Goal: Navigation & Orientation: Find specific page/section

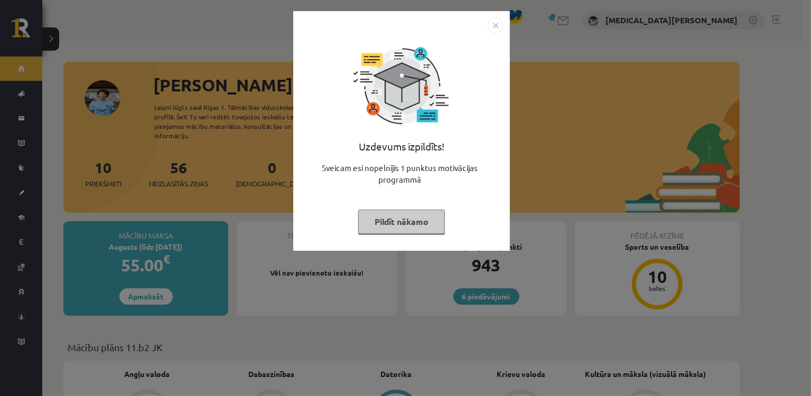
click at [416, 223] on button "Pildīt nākamo" at bounding box center [401, 222] width 87 height 24
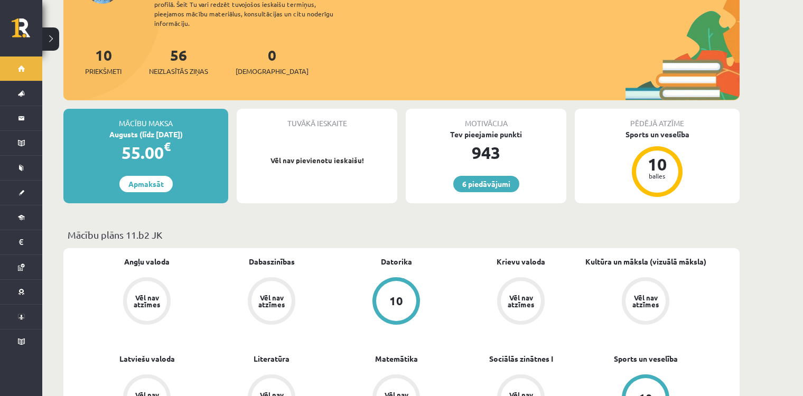
scroll to position [106, 0]
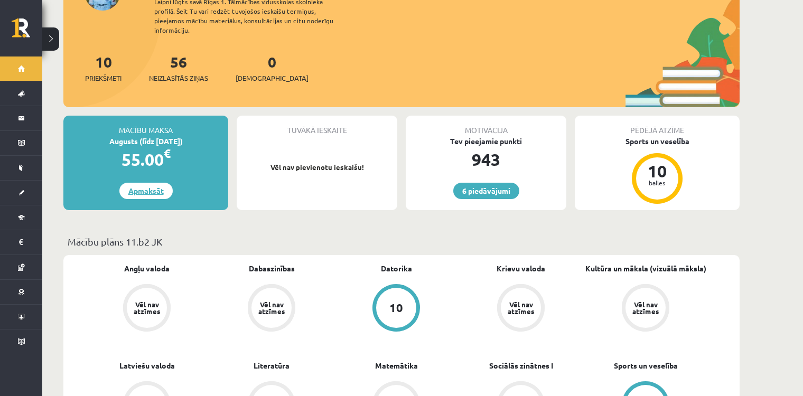
click at [162, 183] on link "Apmaksāt" at bounding box center [145, 191] width 53 height 16
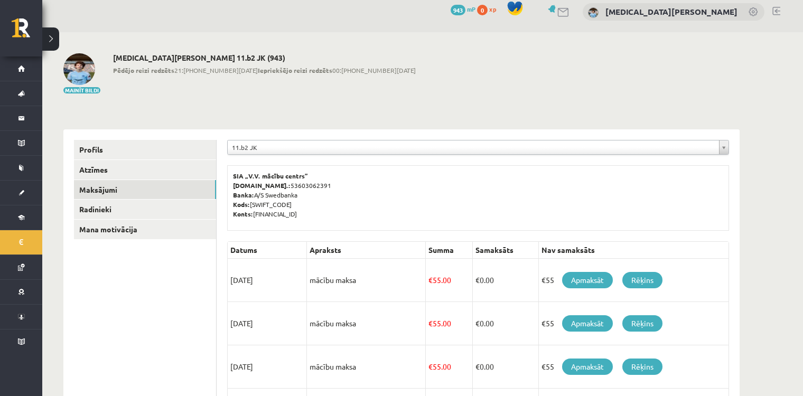
scroll to position [8, 0]
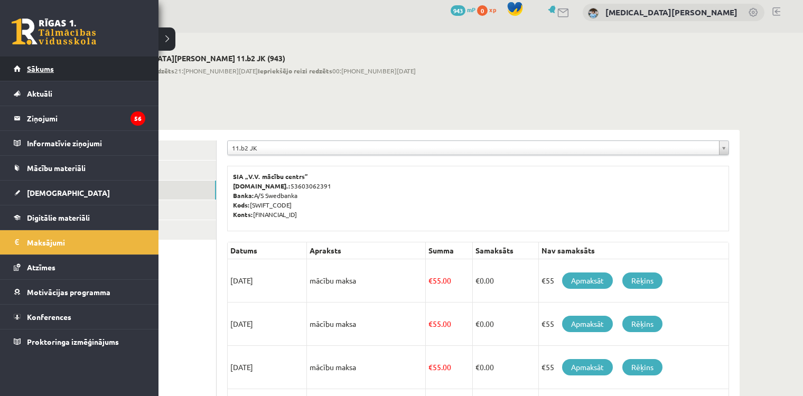
click at [29, 72] on span "Sākums" at bounding box center [40, 69] width 27 height 10
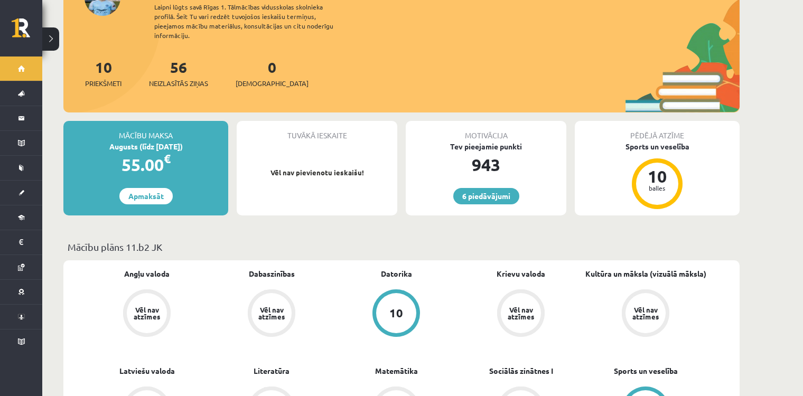
scroll to position [188, 0]
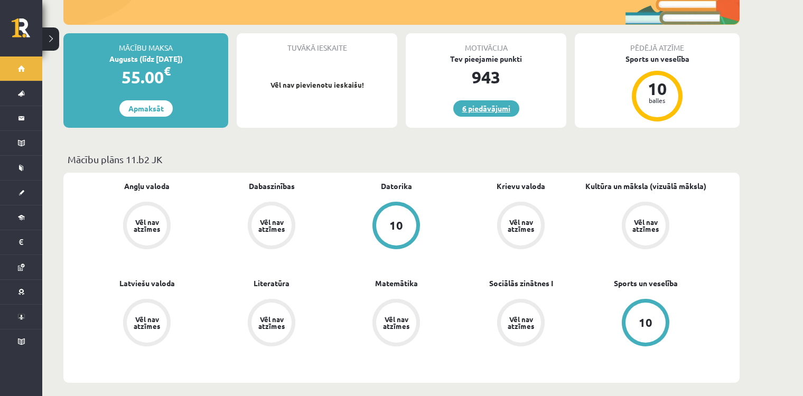
click at [484, 100] on link "6 piedāvājumi" at bounding box center [487, 108] width 66 height 16
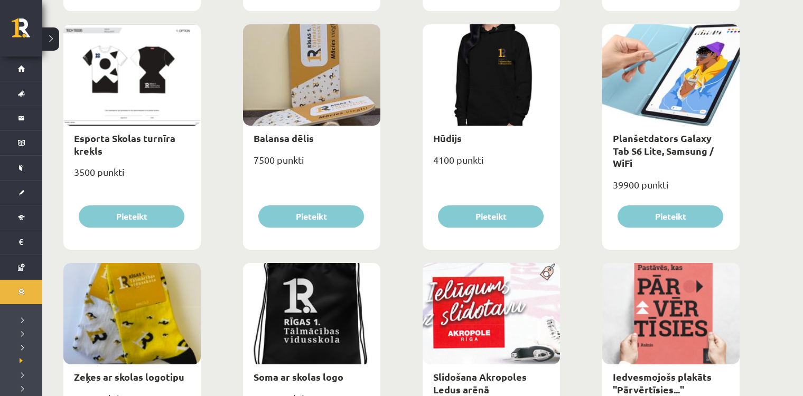
scroll to position [581, 0]
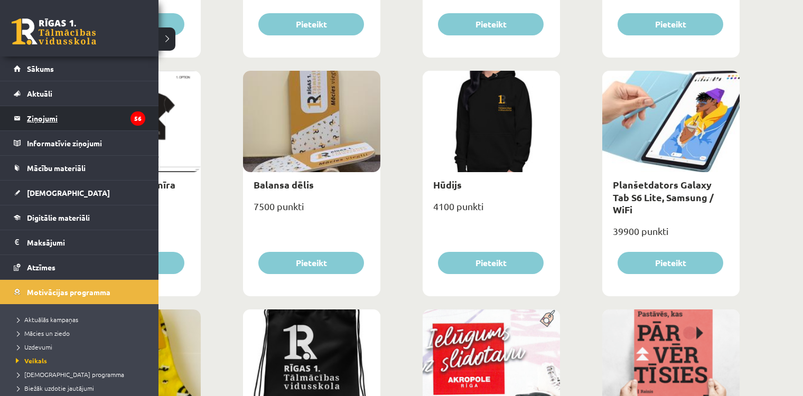
click at [51, 114] on legend "Ziņojumi 56" at bounding box center [86, 118] width 118 height 24
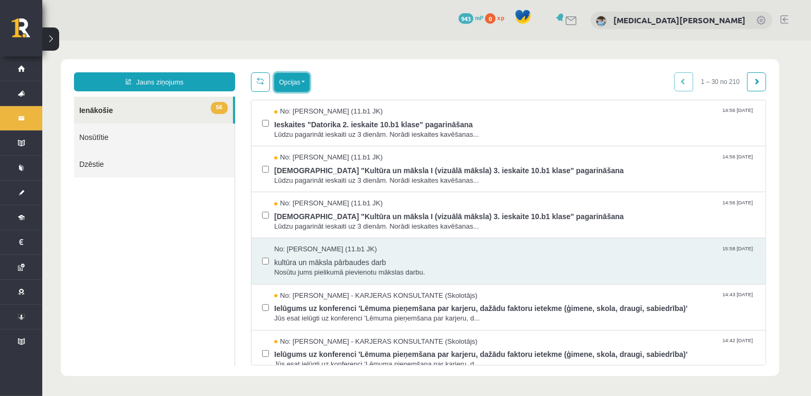
click at [309, 77] on button "Opcijas" at bounding box center [291, 81] width 35 height 19
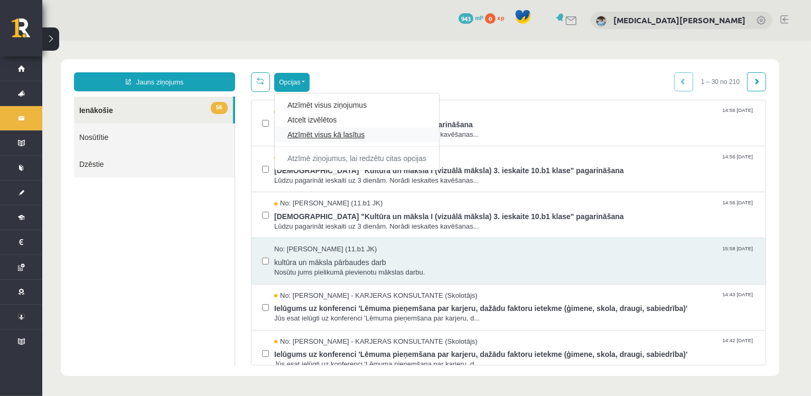
click at [349, 133] on link "Atzīmēt visus kā lasītus" at bounding box center [356, 134] width 139 height 11
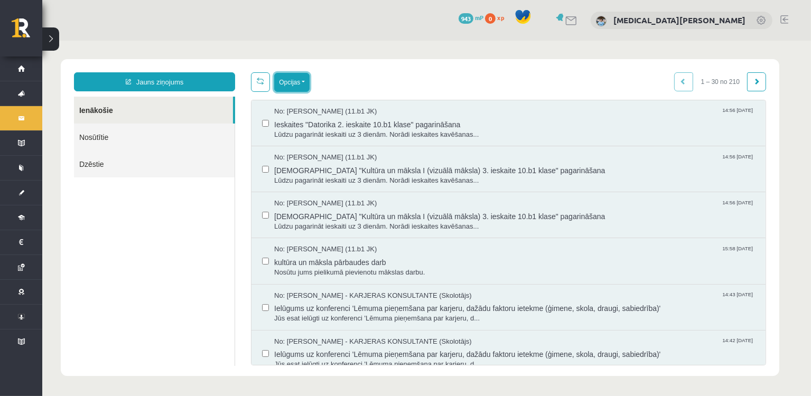
click at [307, 84] on button "Opcijas" at bounding box center [291, 81] width 35 height 19
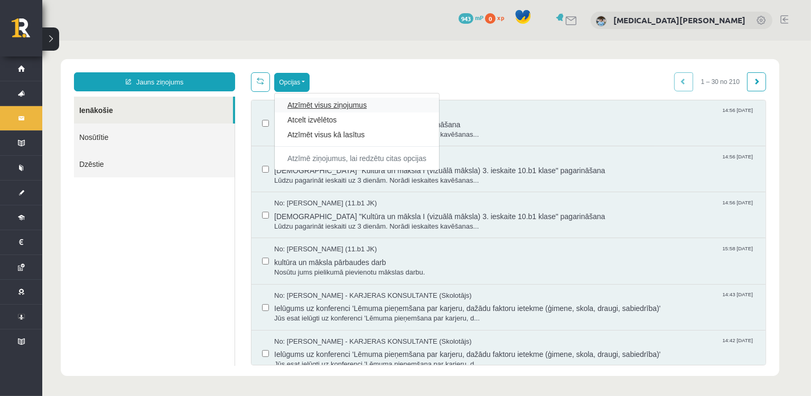
click at [352, 105] on link "Atzīmēt visus ziņojumus" at bounding box center [356, 104] width 139 height 11
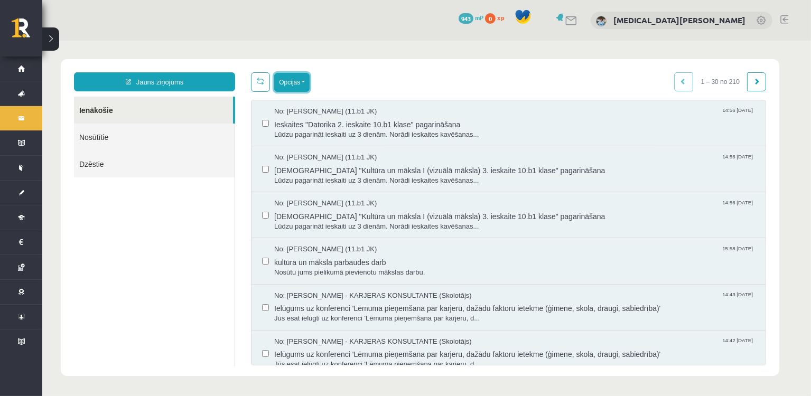
click at [301, 84] on button "Opcijas" at bounding box center [291, 81] width 35 height 19
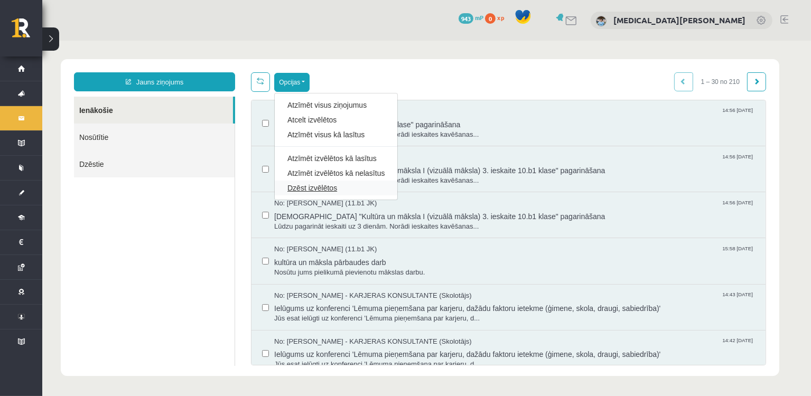
click at [331, 189] on link "Dzēst izvēlētos" at bounding box center [335, 187] width 97 height 11
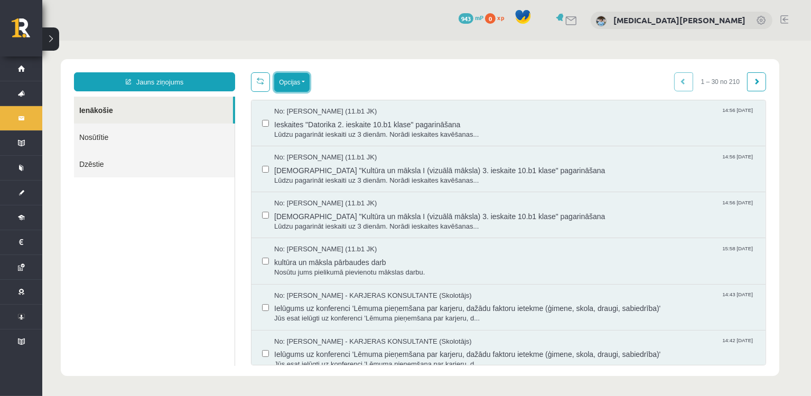
click at [306, 82] on button "Opcijas" at bounding box center [291, 81] width 35 height 19
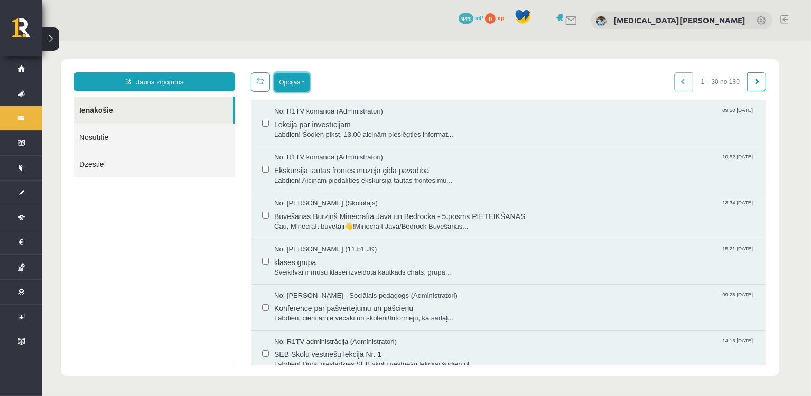
click at [303, 86] on button "Opcijas" at bounding box center [291, 81] width 35 height 19
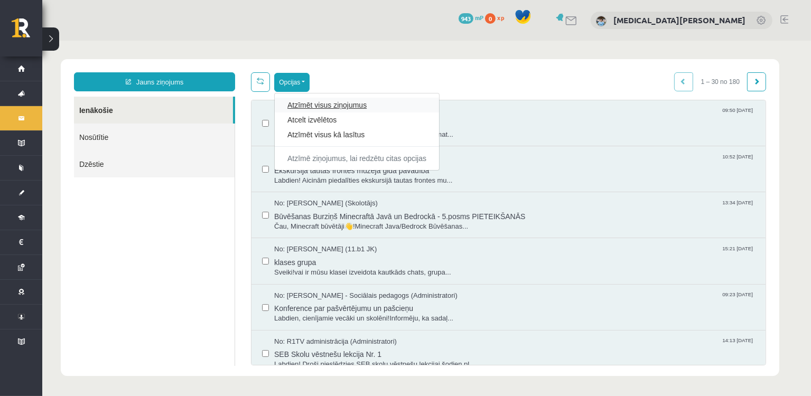
click at [337, 103] on link "Atzīmēt visus ziņojumus" at bounding box center [356, 104] width 139 height 11
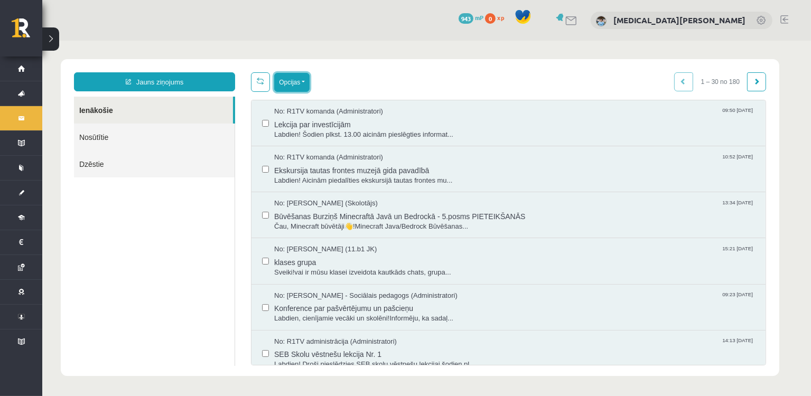
click at [303, 84] on button "Opcijas" at bounding box center [291, 81] width 35 height 19
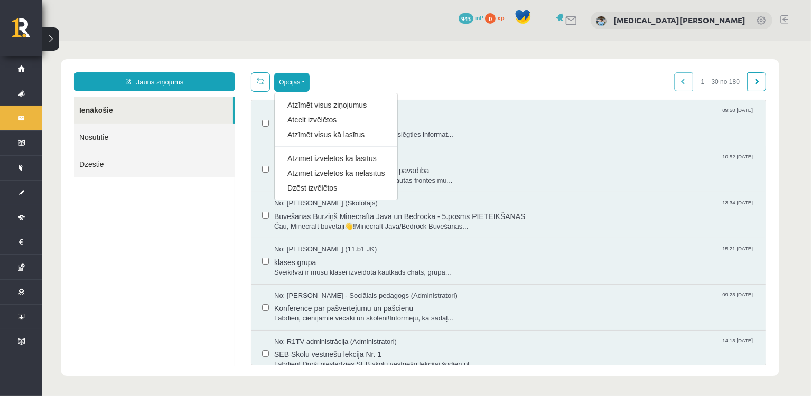
click at [325, 184] on link "Dzēst izvēlētos" at bounding box center [335, 187] width 97 height 11
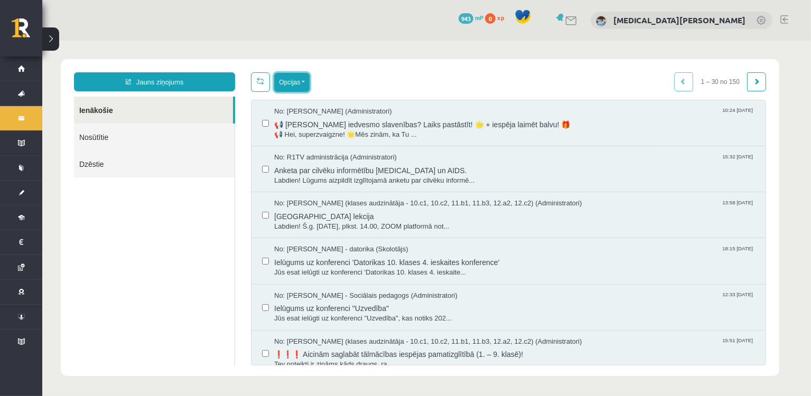
click at [300, 83] on button "Opcijas" at bounding box center [291, 81] width 35 height 19
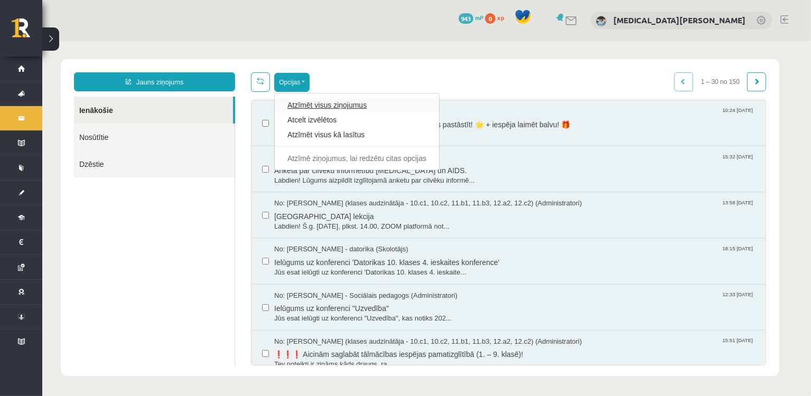
click at [349, 104] on link "Atzīmēt visus ziņojumus" at bounding box center [356, 104] width 139 height 11
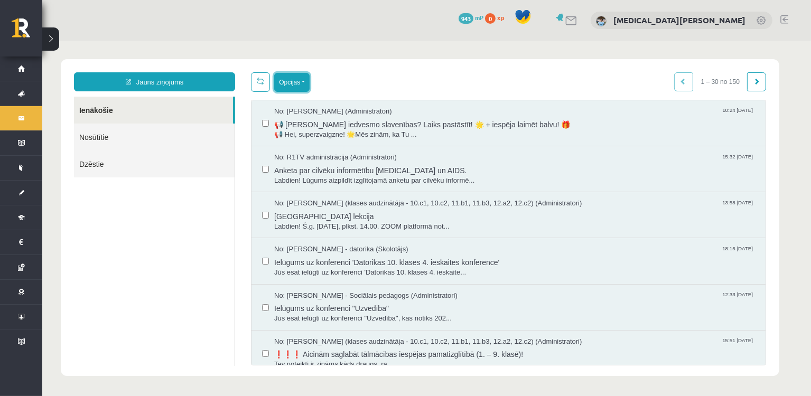
click at [306, 82] on button "Opcijas" at bounding box center [291, 81] width 35 height 19
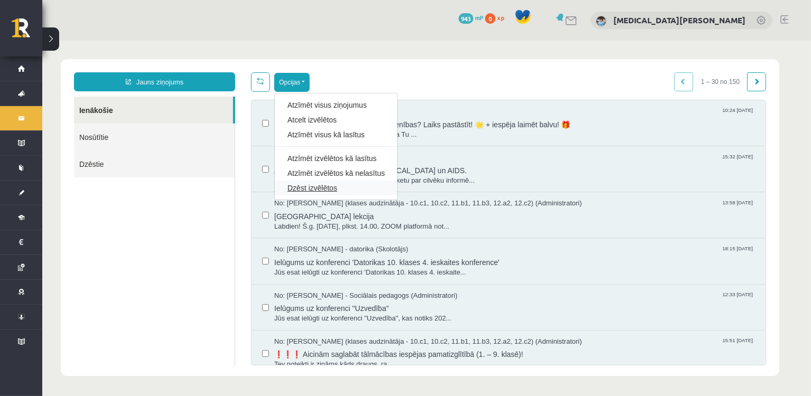
click at [336, 187] on link "Dzēst izvēlētos" at bounding box center [335, 187] width 97 height 11
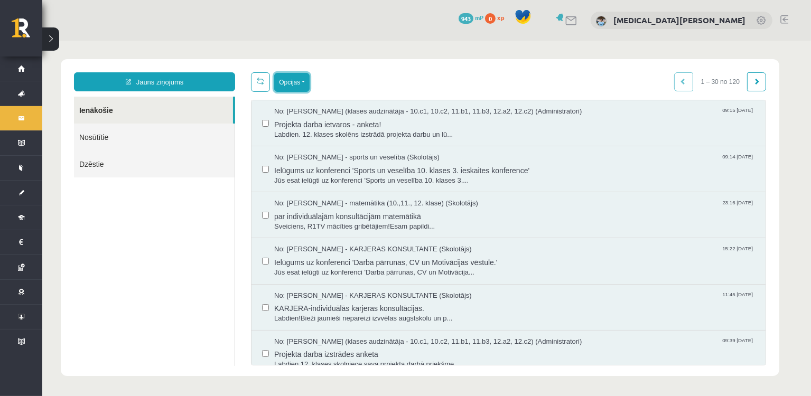
click at [308, 82] on button "Opcijas" at bounding box center [291, 81] width 35 height 19
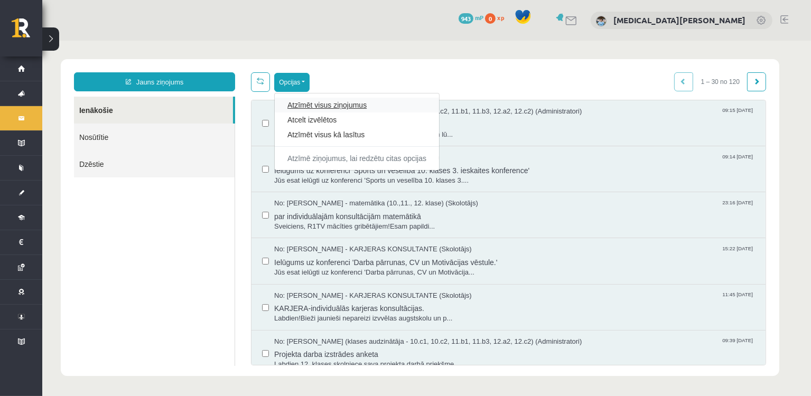
click at [320, 103] on link "Atzīmēt visus ziņojumus" at bounding box center [356, 104] width 139 height 11
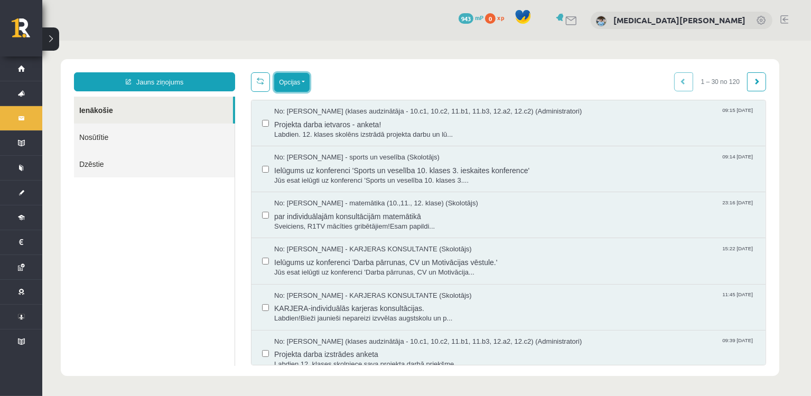
click at [306, 86] on button "Opcijas" at bounding box center [291, 81] width 35 height 19
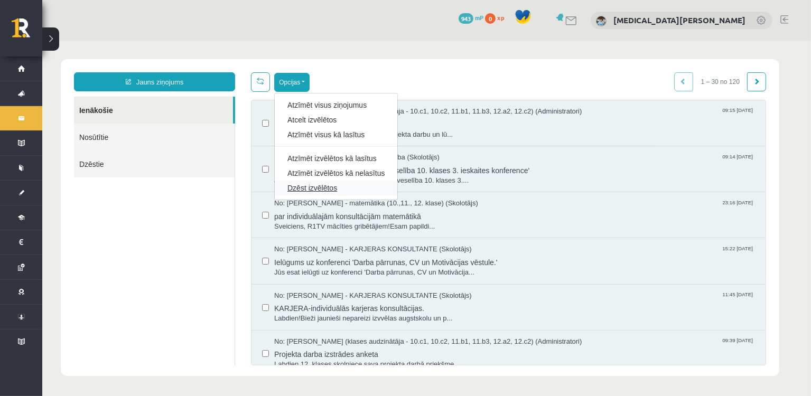
click at [338, 182] on link "Dzēst izvēlētos" at bounding box center [335, 187] width 97 height 11
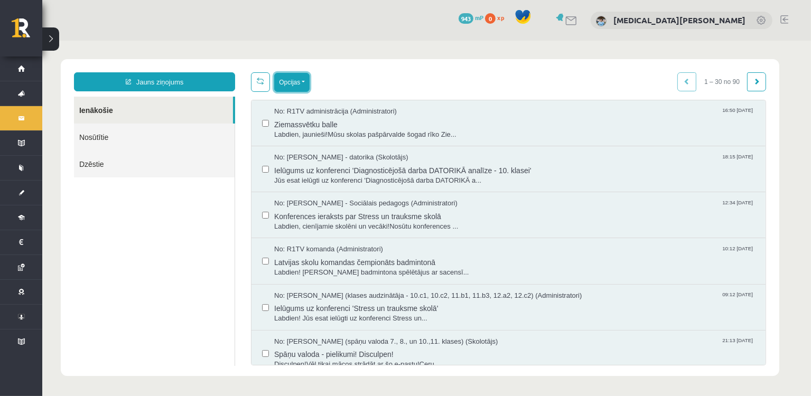
click at [304, 82] on button "Opcijas" at bounding box center [291, 81] width 35 height 19
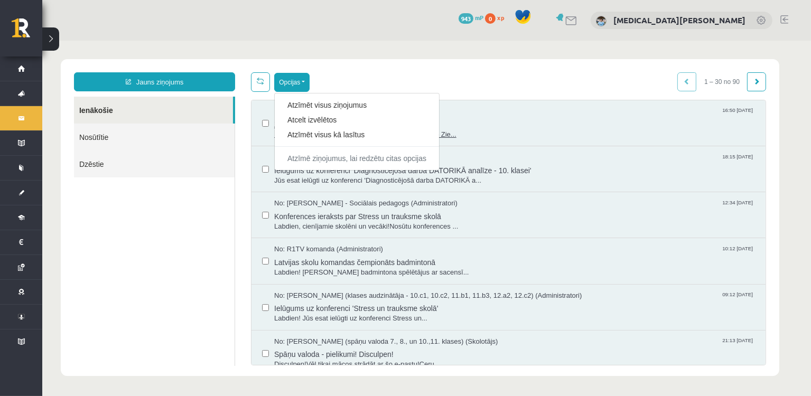
click at [322, 109] on div "Atzīmēt visus ziņojumus" at bounding box center [356, 104] width 164 height 15
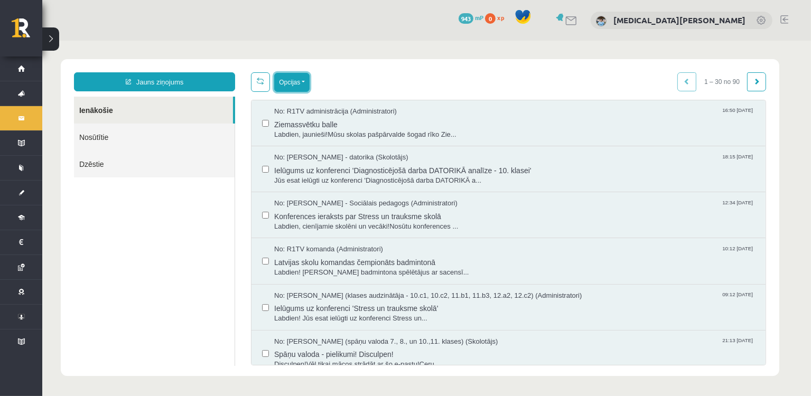
click at [305, 81] on button "Opcijas" at bounding box center [291, 81] width 35 height 19
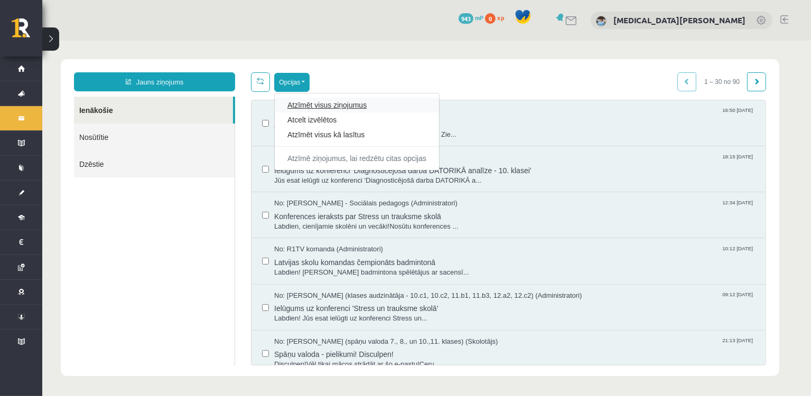
click at [346, 105] on link "Atzīmēt visus ziņojumus" at bounding box center [356, 104] width 139 height 11
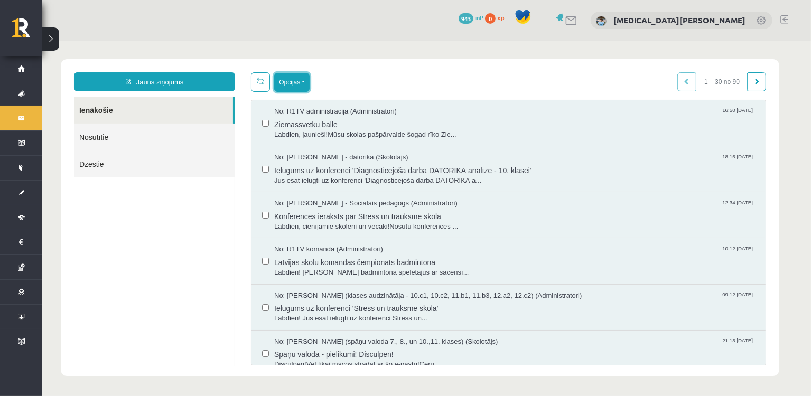
click at [306, 84] on button "Opcijas" at bounding box center [291, 81] width 35 height 19
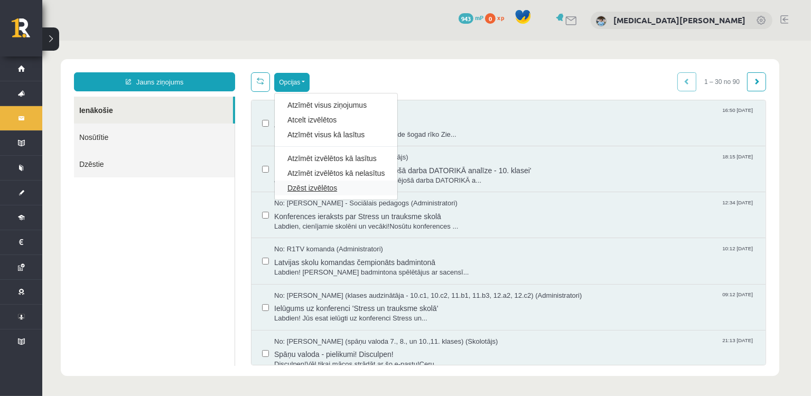
click at [350, 185] on link "Dzēst izvēlētos" at bounding box center [335, 187] width 97 height 11
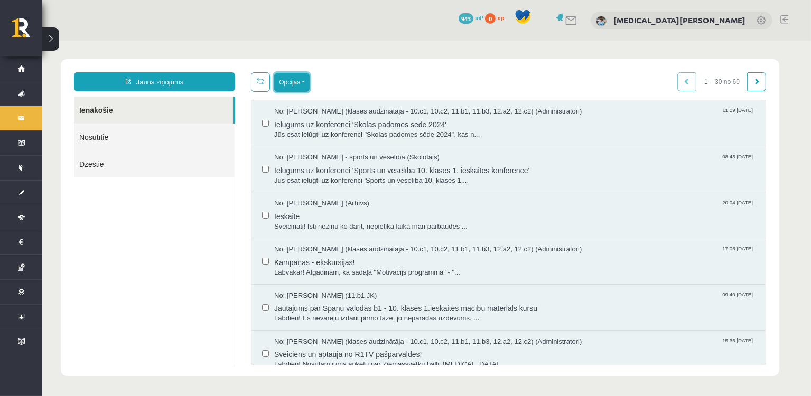
click at [301, 84] on button "Opcijas" at bounding box center [291, 81] width 35 height 19
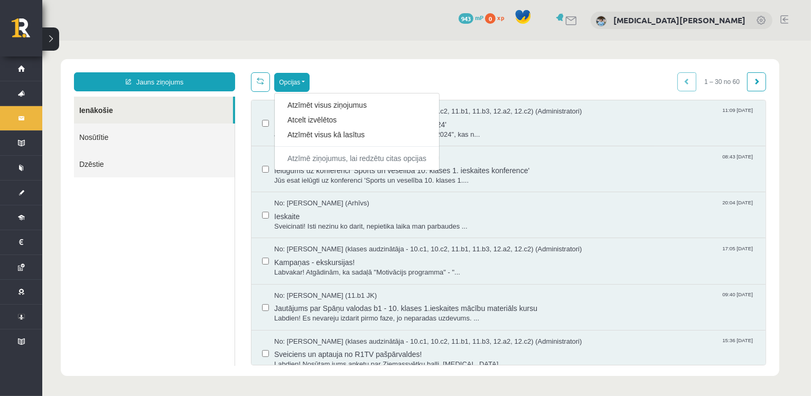
click at [328, 99] on link "Atzīmēt visus ziņojumus" at bounding box center [356, 104] width 139 height 11
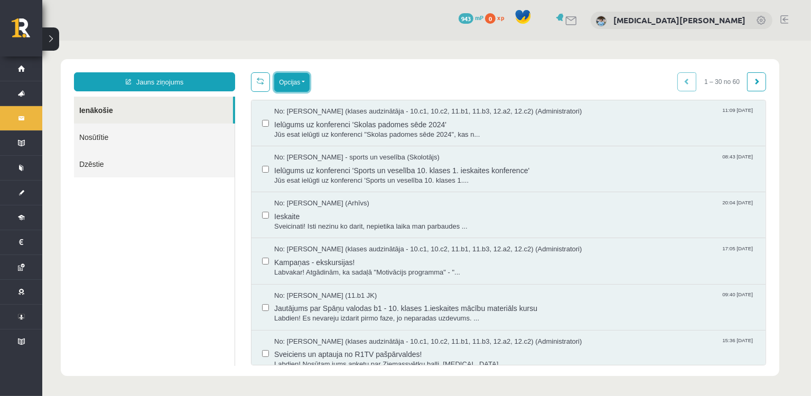
click at [307, 84] on button "Opcijas" at bounding box center [291, 81] width 35 height 19
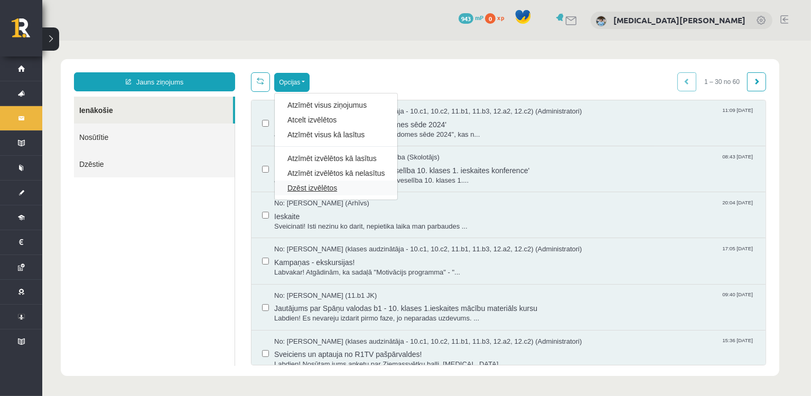
click at [327, 189] on link "Dzēst izvēlētos" at bounding box center [335, 187] width 97 height 11
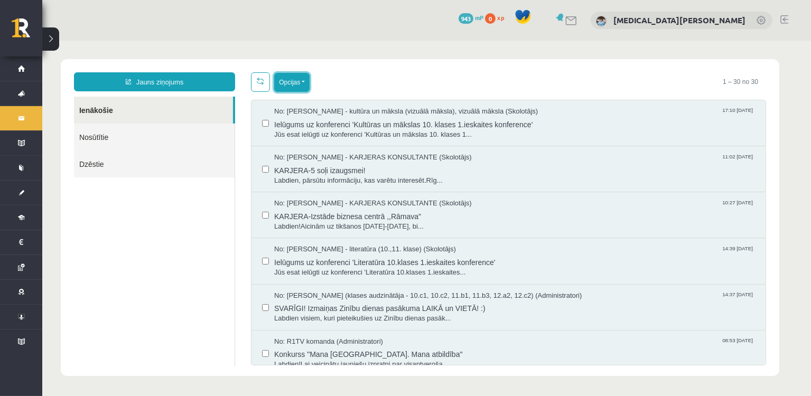
click at [303, 86] on button "Opcijas" at bounding box center [291, 81] width 35 height 19
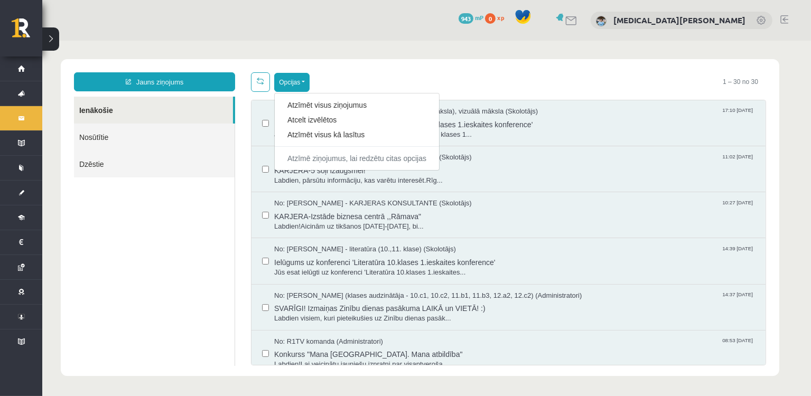
click at [330, 100] on link "Atzīmēt visus ziņojumus" at bounding box center [356, 104] width 139 height 11
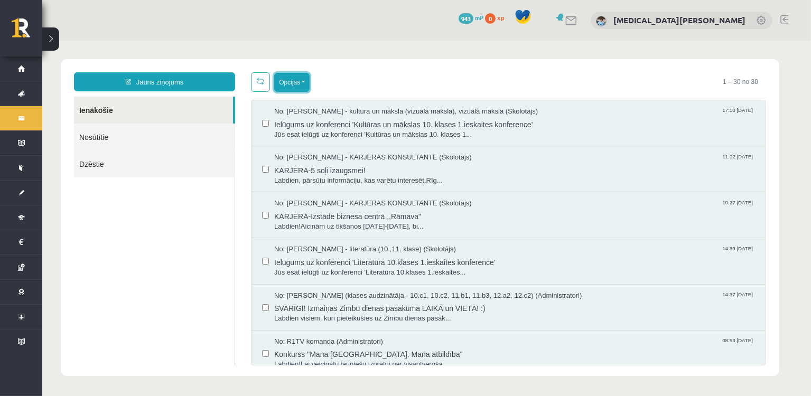
click at [301, 80] on button "Opcijas" at bounding box center [291, 81] width 35 height 19
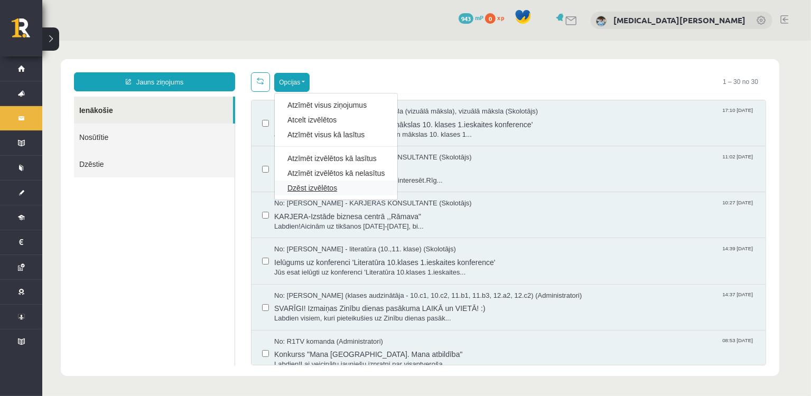
click at [340, 190] on link "Dzēst izvēlētos" at bounding box center [335, 187] width 97 height 11
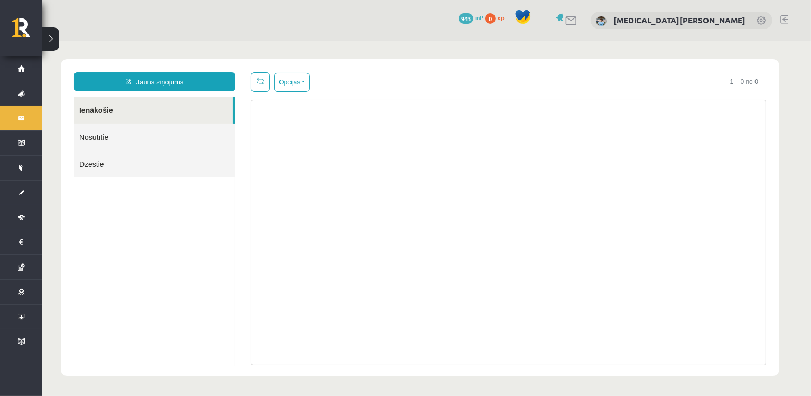
click at [90, 141] on link "Nosūtītie" at bounding box center [153, 136] width 161 height 27
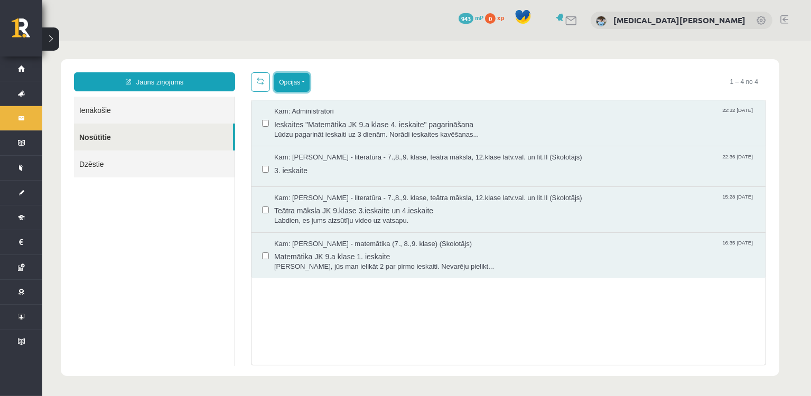
click at [303, 79] on button "Opcijas" at bounding box center [291, 81] width 35 height 19
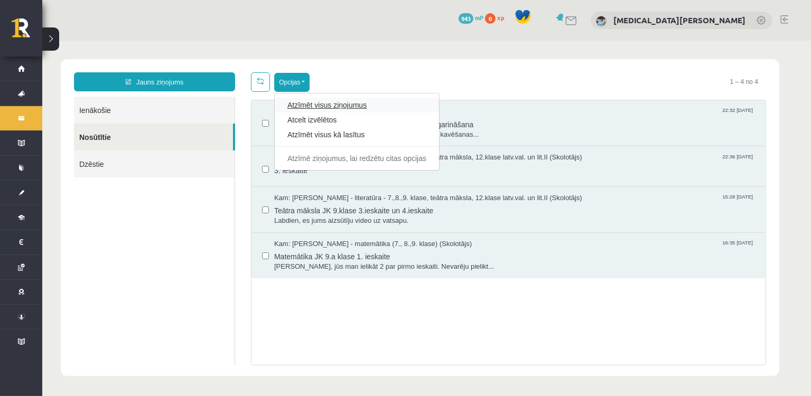
click at [336, 104] on link "Atzīmēt visus ziņojumus" at bounding box center [356, 104] width 139 height 11
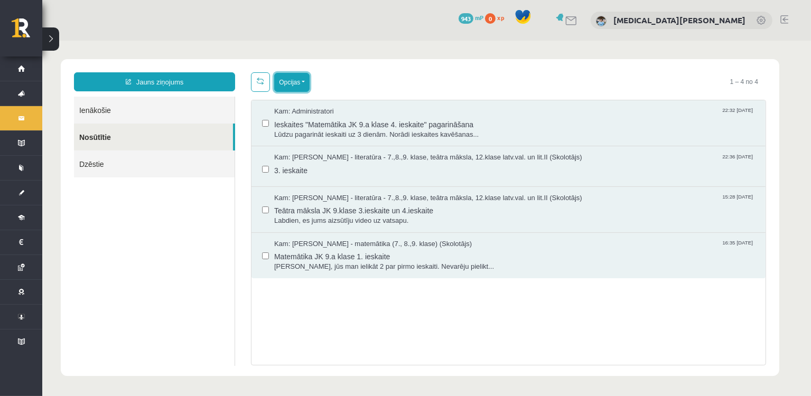
click at [306, 79] on button "Opcijas" at bounding box center [291, 81] width 35 height 19
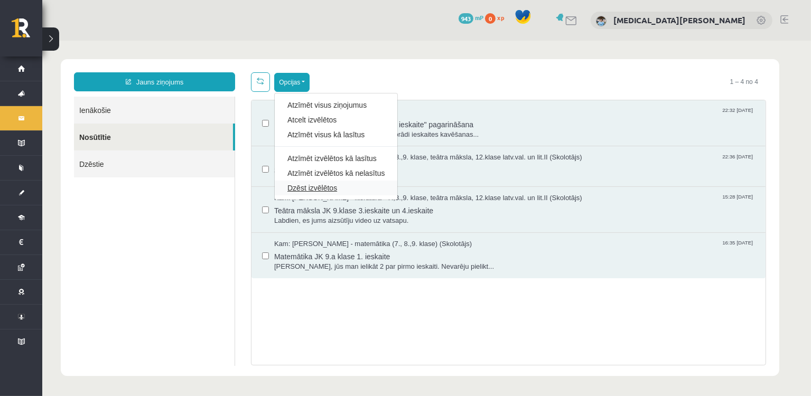
click at [314, 187] on link "Dzēst izvēlētos" at bounding box center [335, 187] width 97 height 11
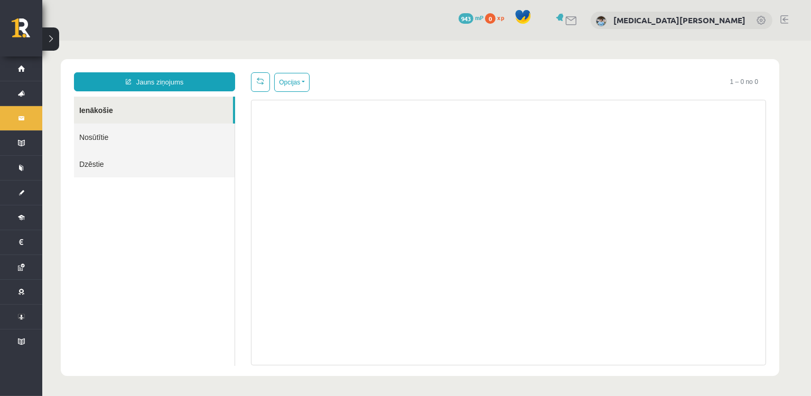
click at [89, 167] on link "Dzēstie" at bounding box center [153, 163] width 161 height 27
click at [91, 162] on link "Dzēstie" at bounding box center [153, 163] width 161 height 27
click at [108, 136] on link "Nosūtītie" at bounding box center [153, 136] width 161 height 27
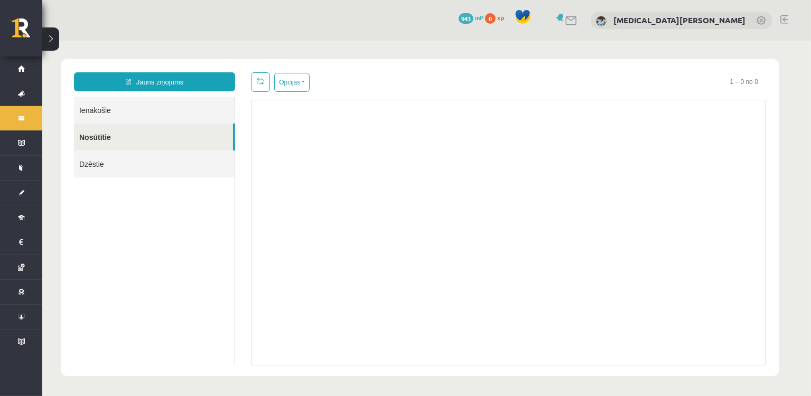
click at [86, 159] on link "Dzēstie" at bounding box center [153, 163] width 161 height 27
click at [87, 164] on link "Dzēstie" at bounding box center [153, 163] width 161 height 27
click at [87, 165] on link "Dzēstie" at bounding box center [153, 163] width 161 height 27
click at [103, 111] on link "Ienākošie" at bounding box center [153, 109] width 161 height 27
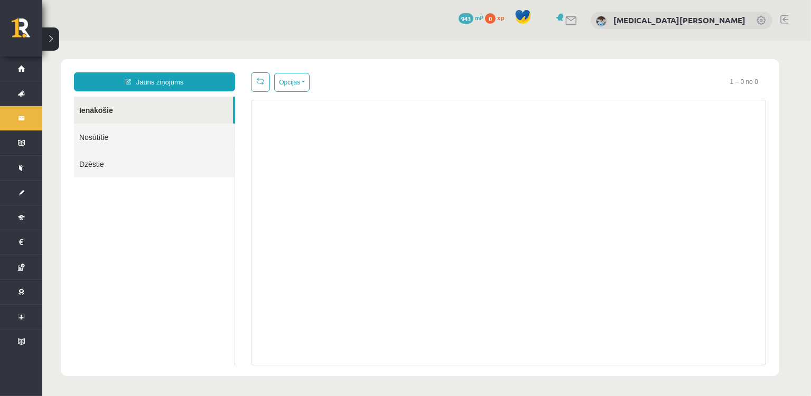
click at [94, 141] on link "Nosūtītie" at bounding box center [153, 136] width 161 height 27
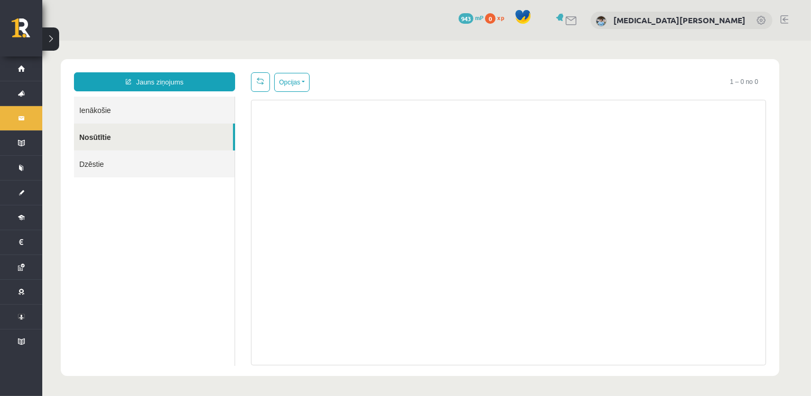
click at [92, 158] on link "Dzēstie" at bounding box center [153, 163] width 161 height 27
click at [93, 163] on link "Dzēstie" at bounding box center [153, 163] width 161 height 27
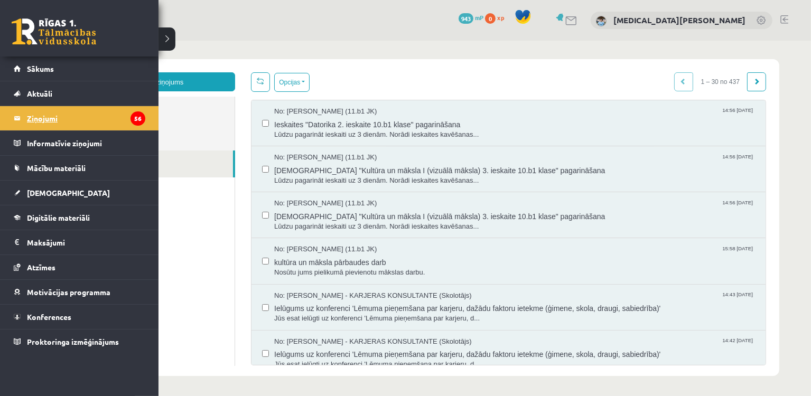
click at [47, 115] on legend "Ziņojumi 56" at bounding box center [86, 118] width 118 height 24
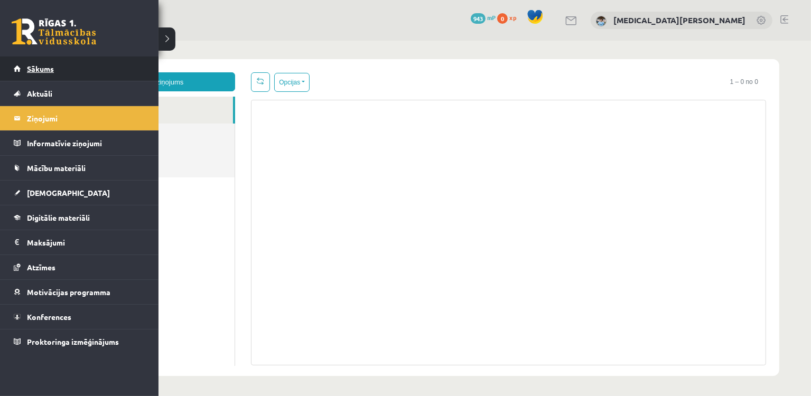
click at [48, 64] on span "Sākums" at bounding box center [40, 69] width 27 height 10
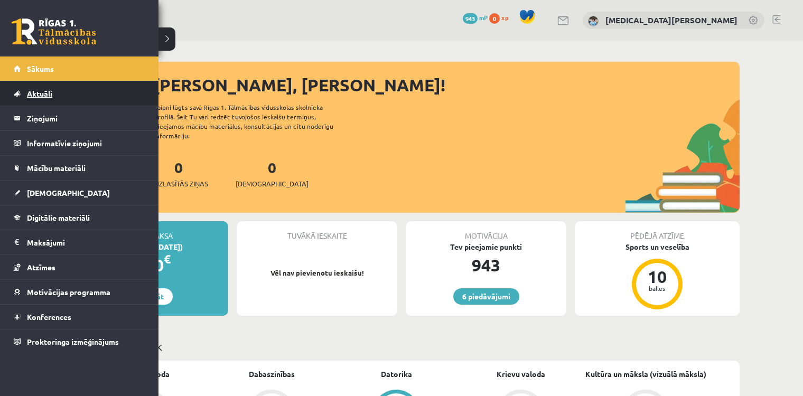
click at [36, 94] on span "Aktuāli" at bounding box center [39, 94] width 25 height 10
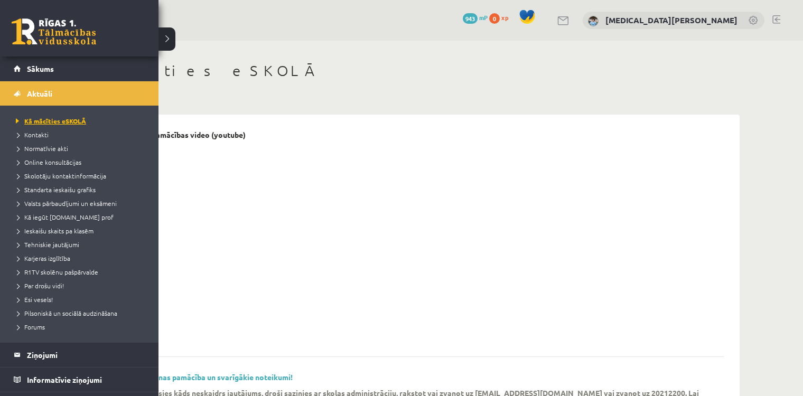
click at [69, 122] on span "Kā mācīties eSKOLĀ" at bounding box center [49, 121] width 73 height 8
click at [36, 134] on span "Kontakti" at bounding box center [30, 135] width 35 height 8
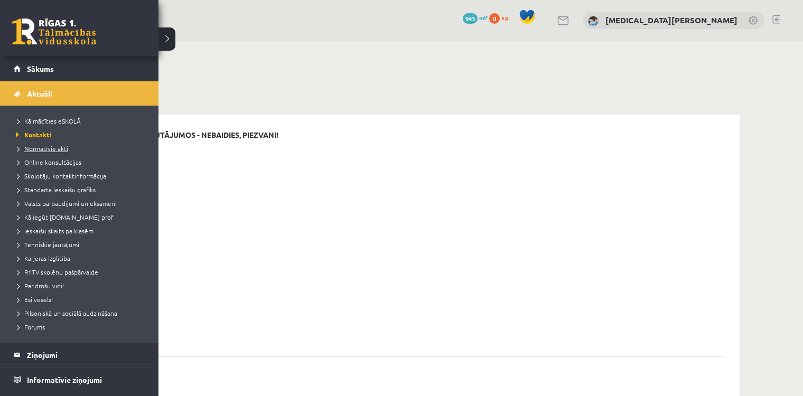
click at [41, 149] on span "Normatīvie akti" at bounding box center [40, 148] width 55 height 8
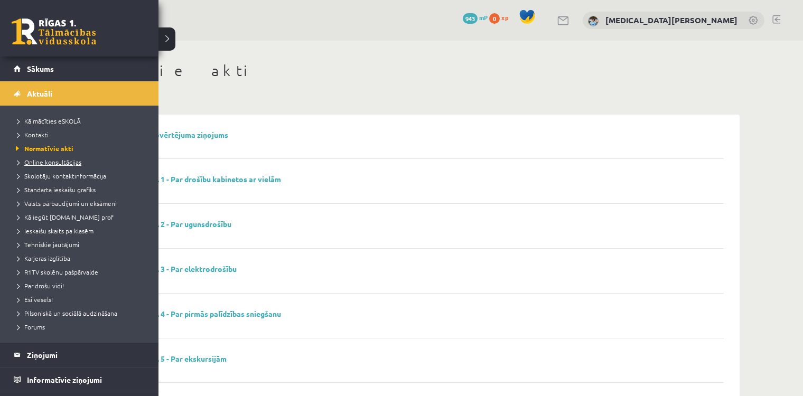
click at [48, 167] on link "Online konsultācijas" at bounding box center [80, 163] width 135 height 10
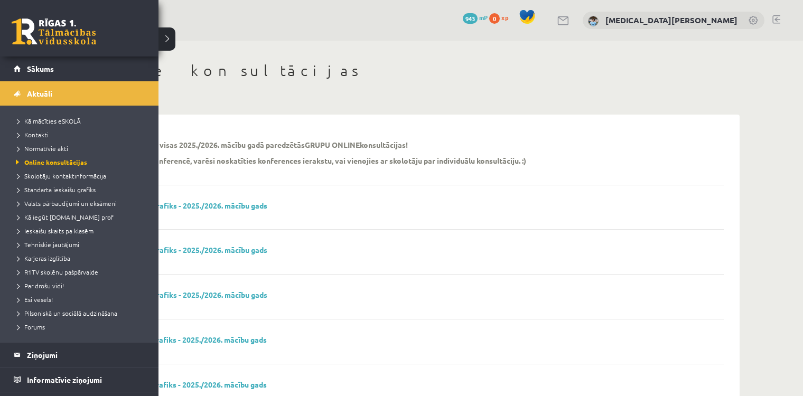
click at [33, 181] on li "Skolotāju kontaktinformācija" at bounding box center [80, 176] width 135 height 14
click at [42, 188] on span "Standarta ieskaišu grafiks" at bounding box center [54, 190] width 82 height 8
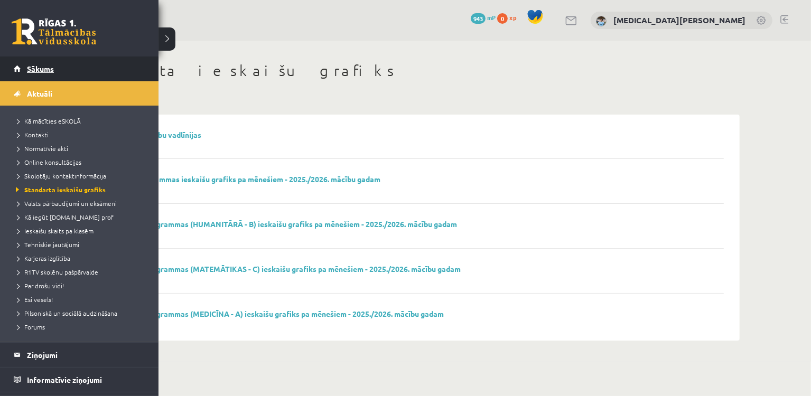
click at [15, 67] on link "Sākums" at bounding box center [80, 69] width 132 height 24
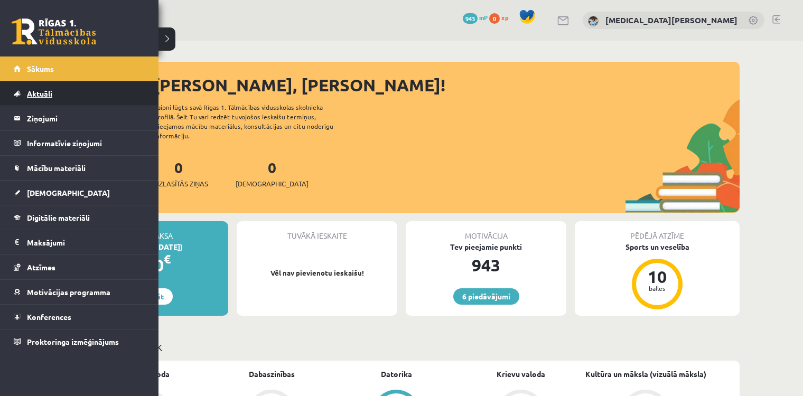
click at [34, 97] on span "Aktuāli" at bounding box center [39, 94] width 25 height 10
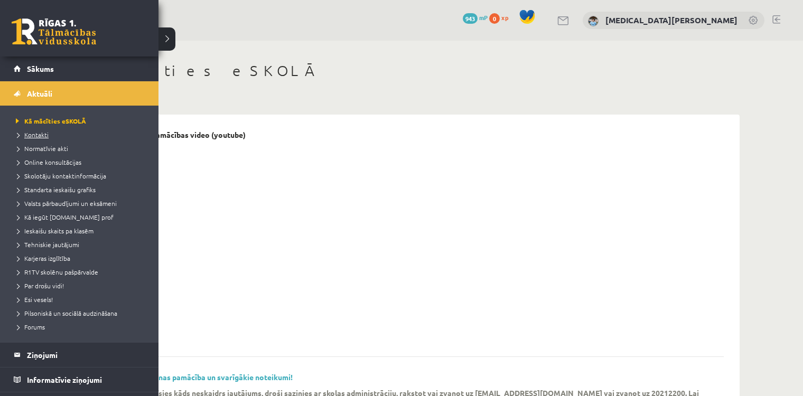
click at [42, 136] on span "Kontakti" at bounding box center [30, 135] width 35 height 8
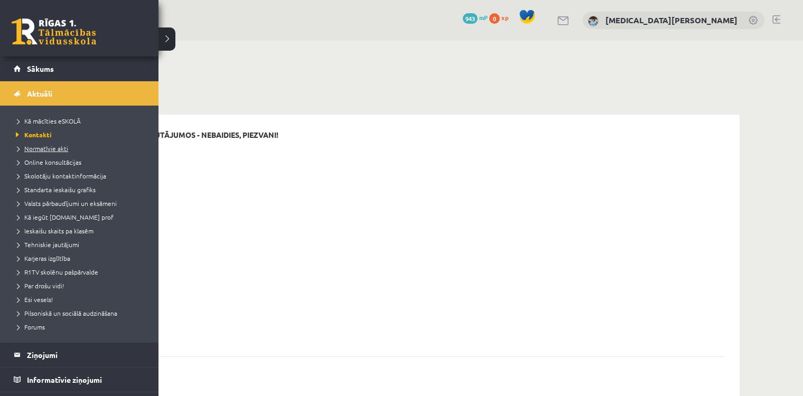
click at [44, 150] on span "Normatīvie akti" at bounding box center [40, 148] width 55 height 8
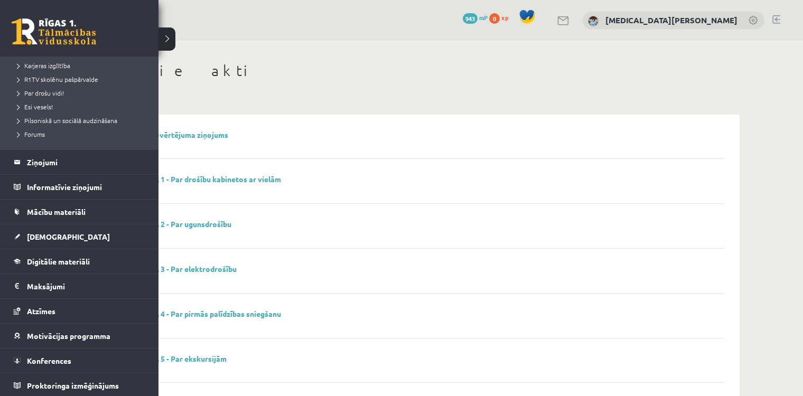
scroll to position [193, 0]
click at [53, 232] on span "[DEMOGRAPHIC_DATA]" at bounding box center [68, 237] width 83 height 10
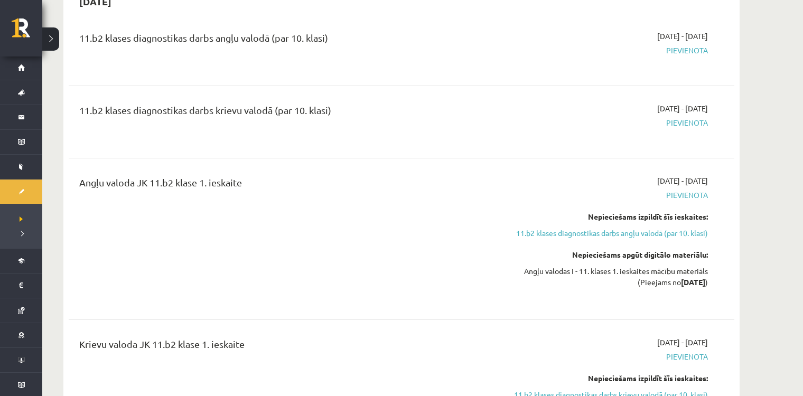
scroll to position [211, 0]
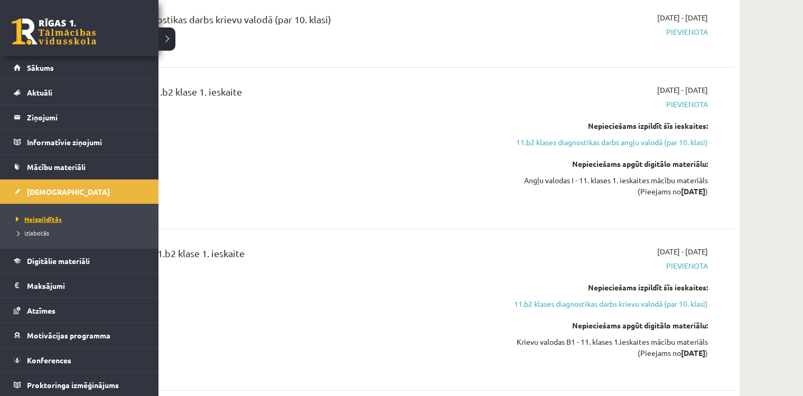
click at [48, 215] on span "Neizpildītās" at bounding box center [37, 219] width 49 height 8
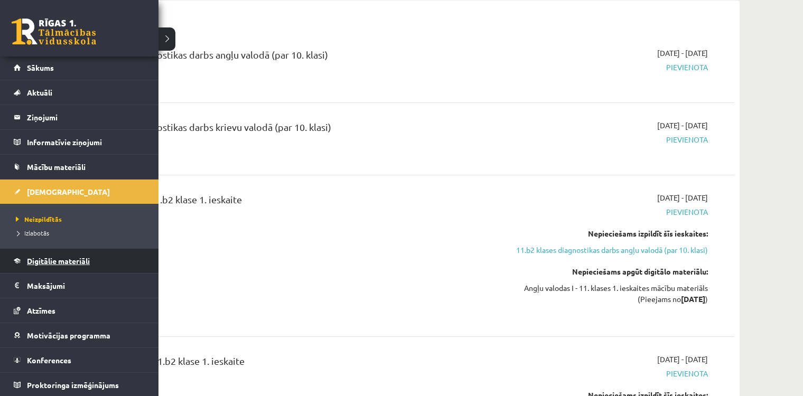
scroll to position [106, 0]
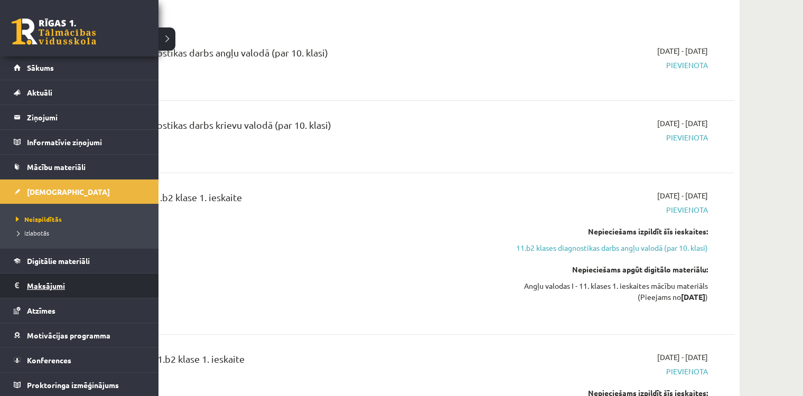
click at [46, 285] on legend "Maksājumi 0" at bounding box center [86, 286] width 118 height 24
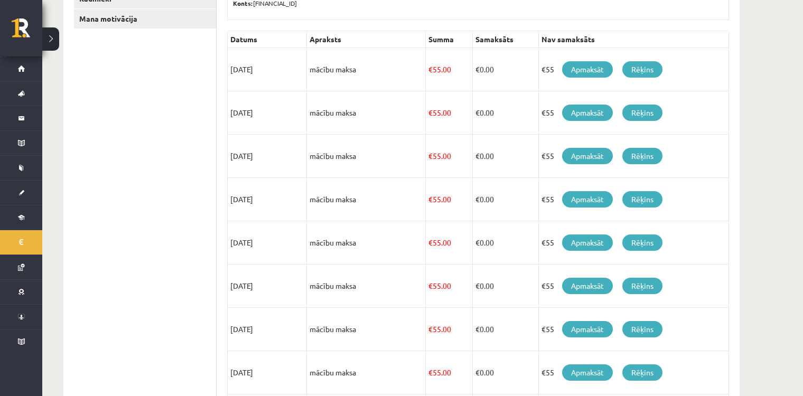
scroll to position [378, 0]
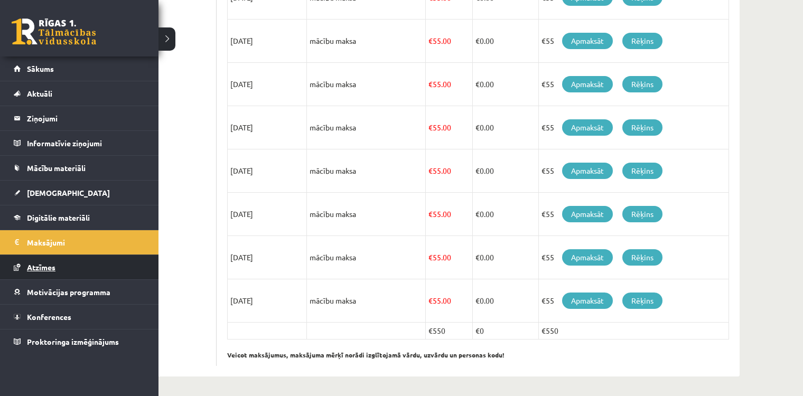
click at [32, 266] on span "Atzīmes" at bounding box center [41, 268] width 29 height 10
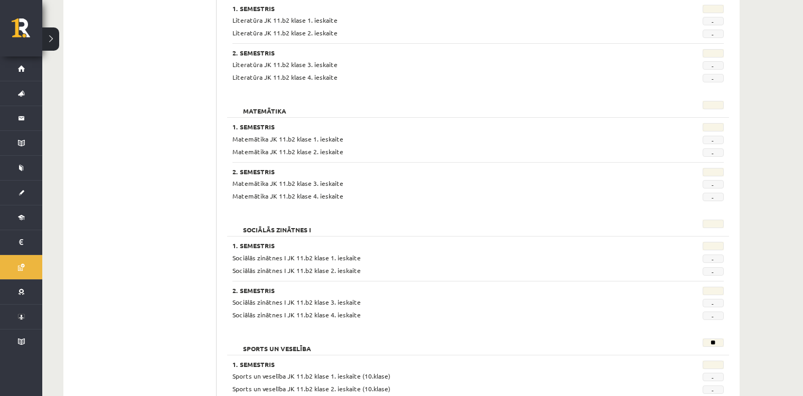
scroll to position [831, 0]
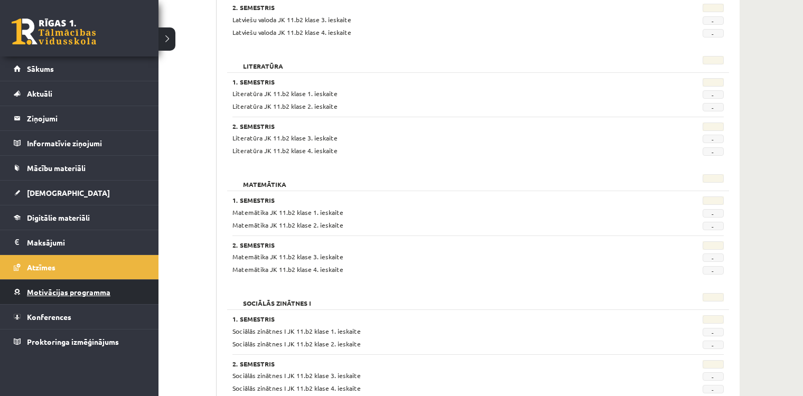
click at [45, 286] on link "Motivācijas programma" at bounding box center [80, 292] width 132 height 24
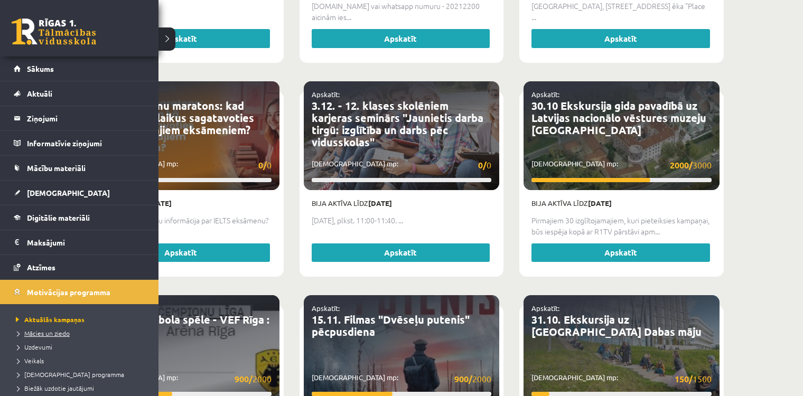
click at [38, 334] on span "Mācies un ziedo" at bounding box center [41, 333] width 57 height 8
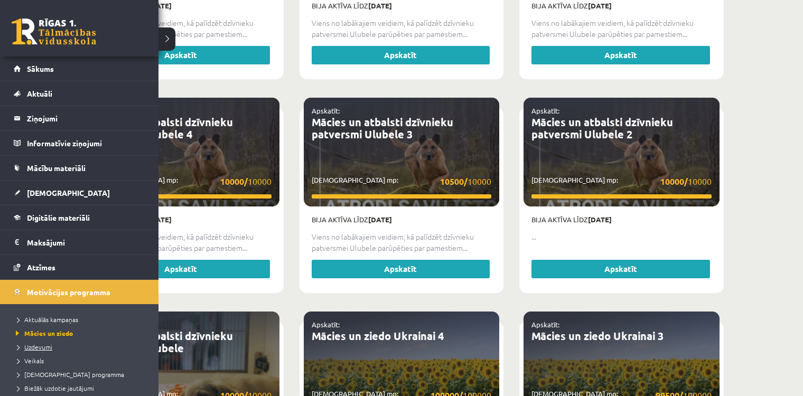
click at [40, 345] on span "Uzdevumi" at bounding box center [32, 347] width 39 height 8
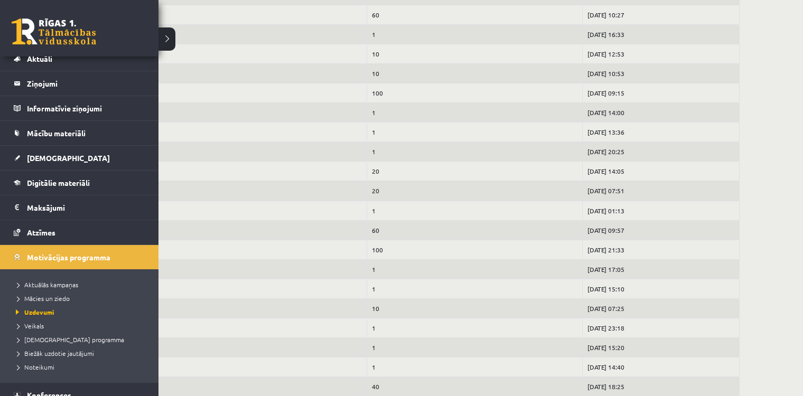
scroll to position [70, 0]
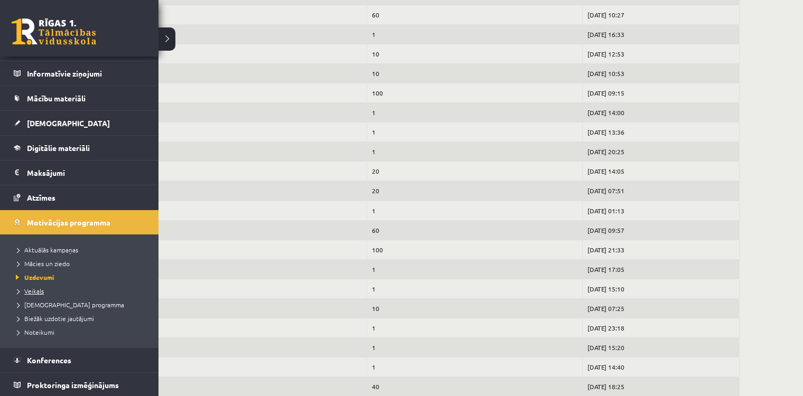
click at [42, 291] on span "Veikals" at bounding box center [28, 291] width 31 height 8
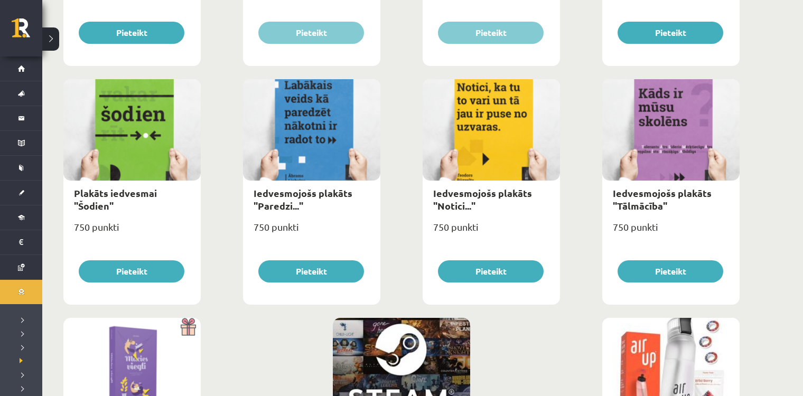
scroll to position [964, 0]
